Goal: Information Seeking & Learning: Find specific page/section

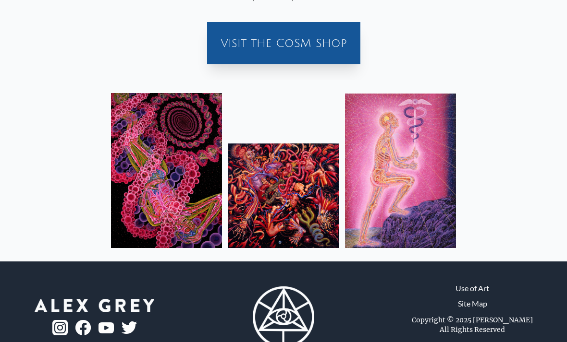
scroll to position [364, 0]
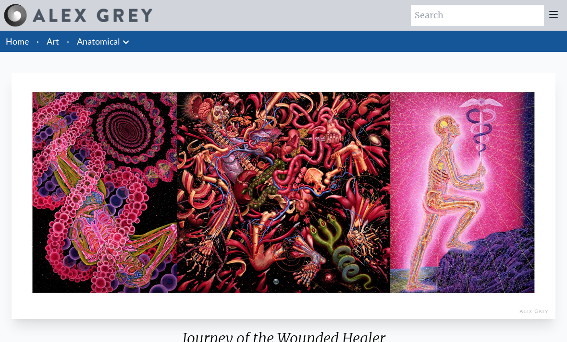
click at [95, 41] on link "Anatomical" at bounding box center [98, 41] width 43 height 13
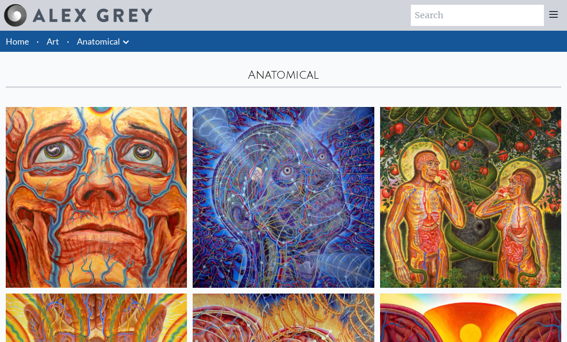
click at [467, 17] on input "search" at bounding box center [477, 15] width 133 height 21
type input "emerald"
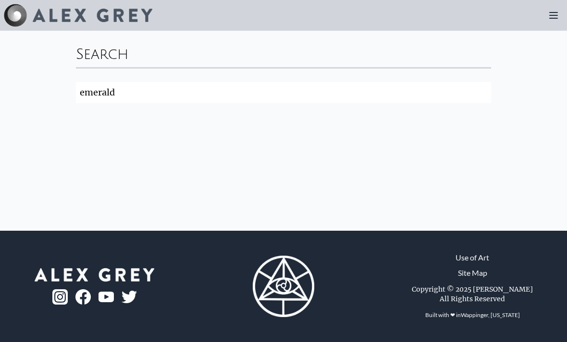
click at [429, 80] on div "Search emerald Search" at bounding box center [283, 75] width 430 height 88
